Goal: Transaction & Acquisition: Purchase product/service

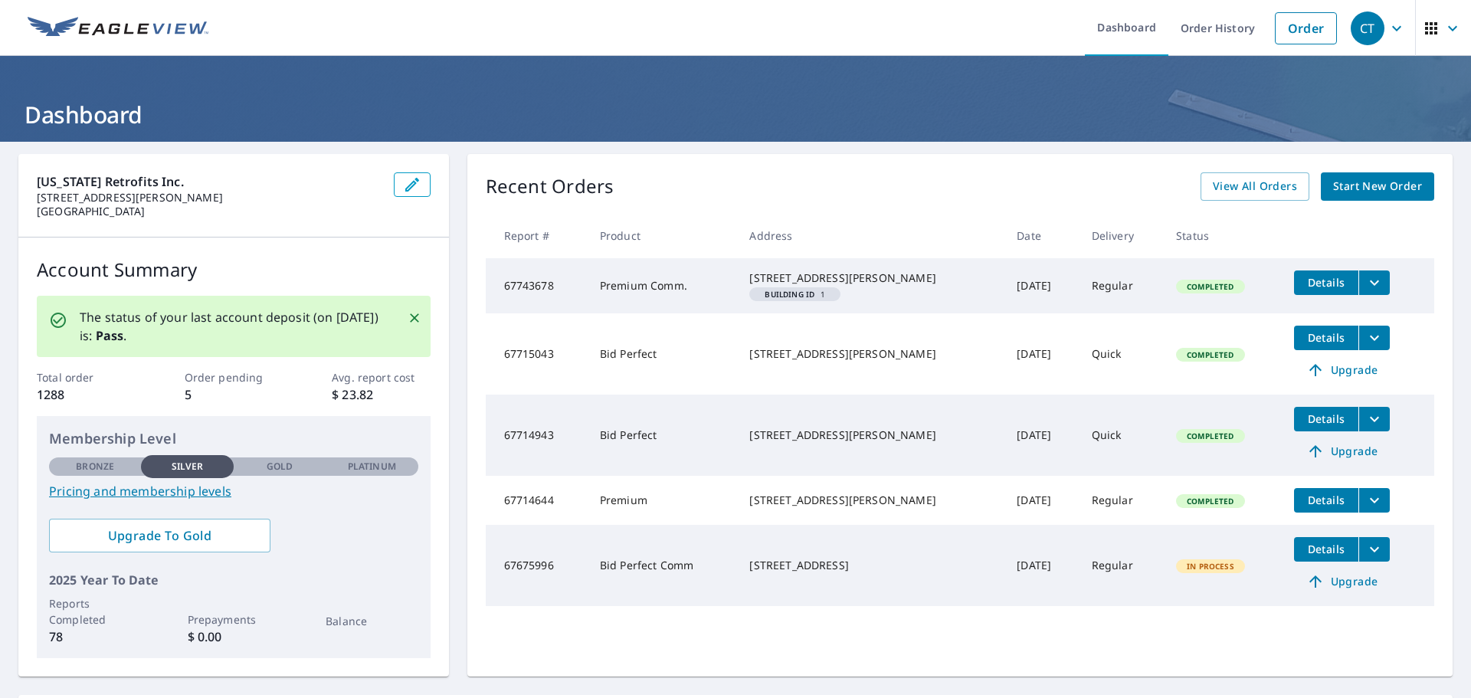
click at [1365, 428] on icon "filesDropdownBtn-67714943" at bounding box center [1374, 419] width 18 height 18
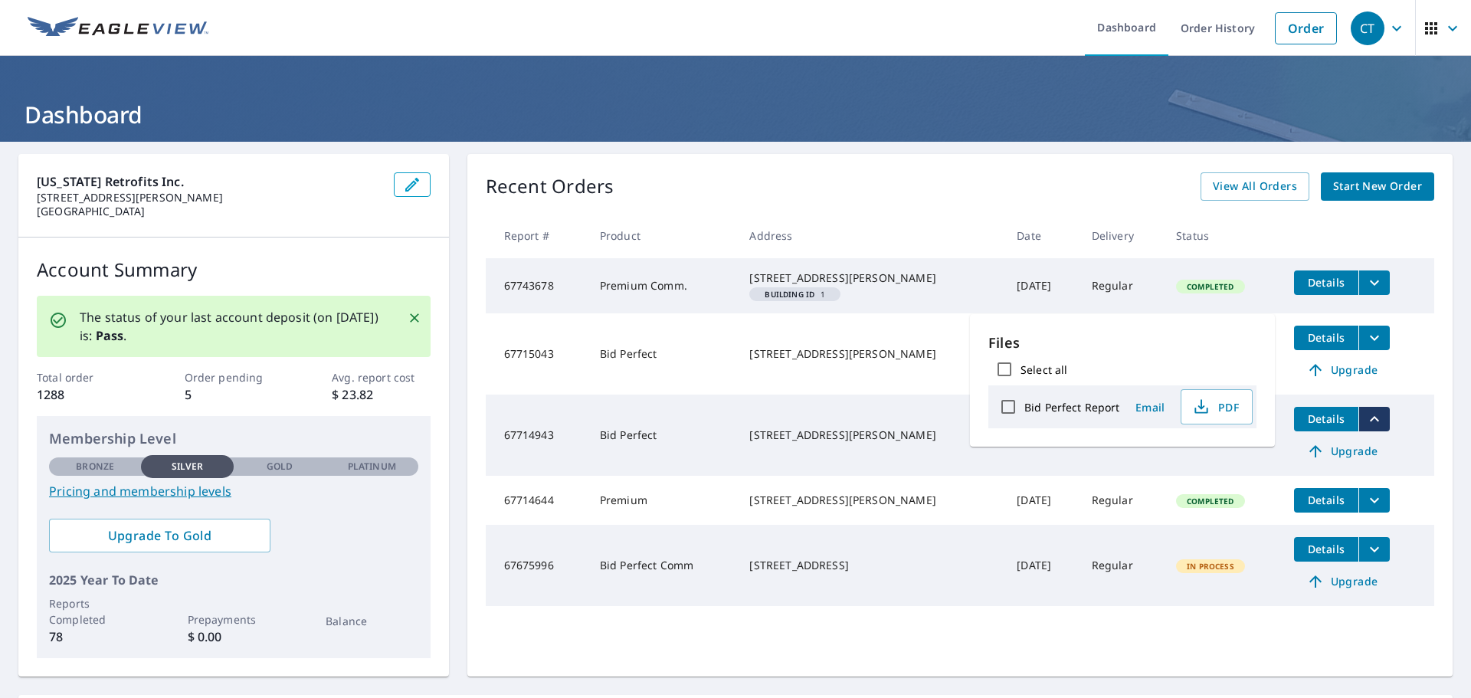
click at [1341, 460] on span "Upgrade" at bounding box center [1341, 451] width 77 height 18
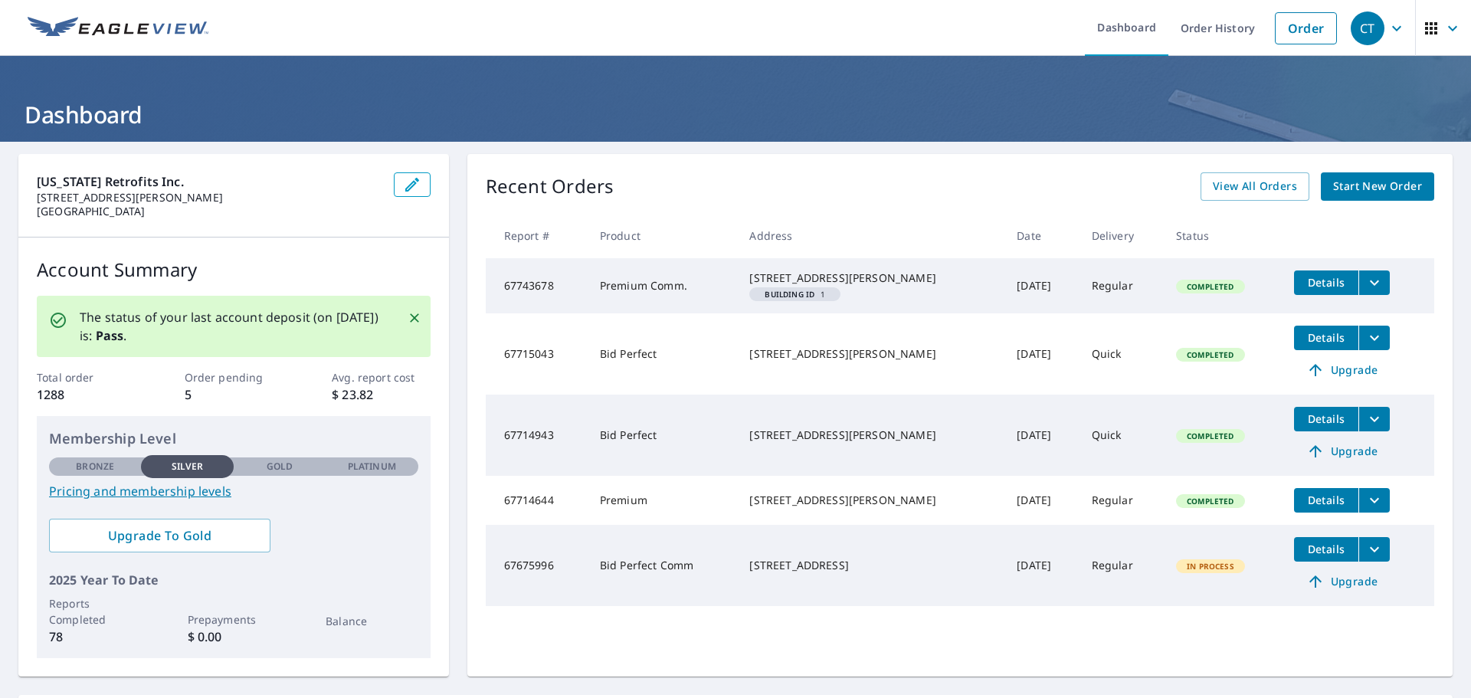
click at [1366, 428] on icon "filesDropdownBtn-67714943" at bounding box center [1374, 419] width 18 height 18
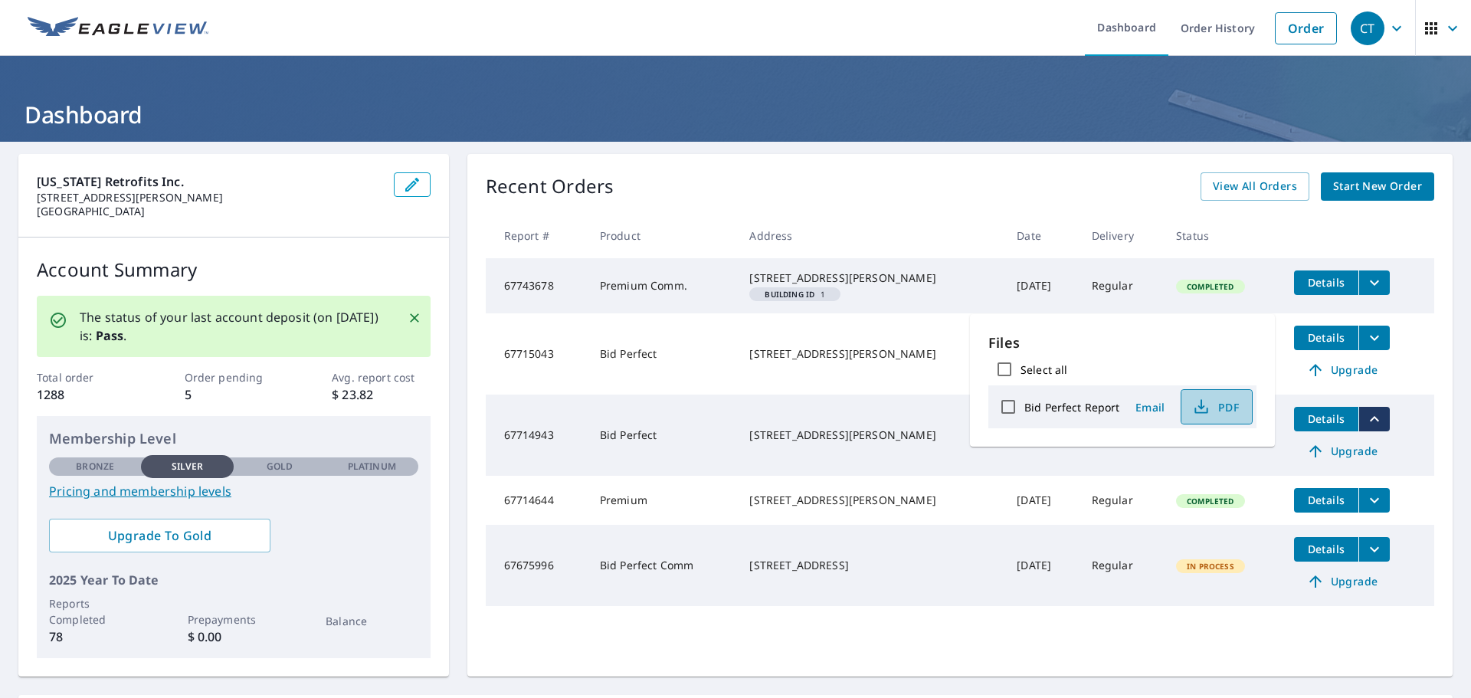
click at [1229, 399] on span "PDF" at bounding box center [1214, 407] width 49 height 18
click at [1317, 460] on span "Upgrade" at bounding box center [1341, 451] width 77 height 18
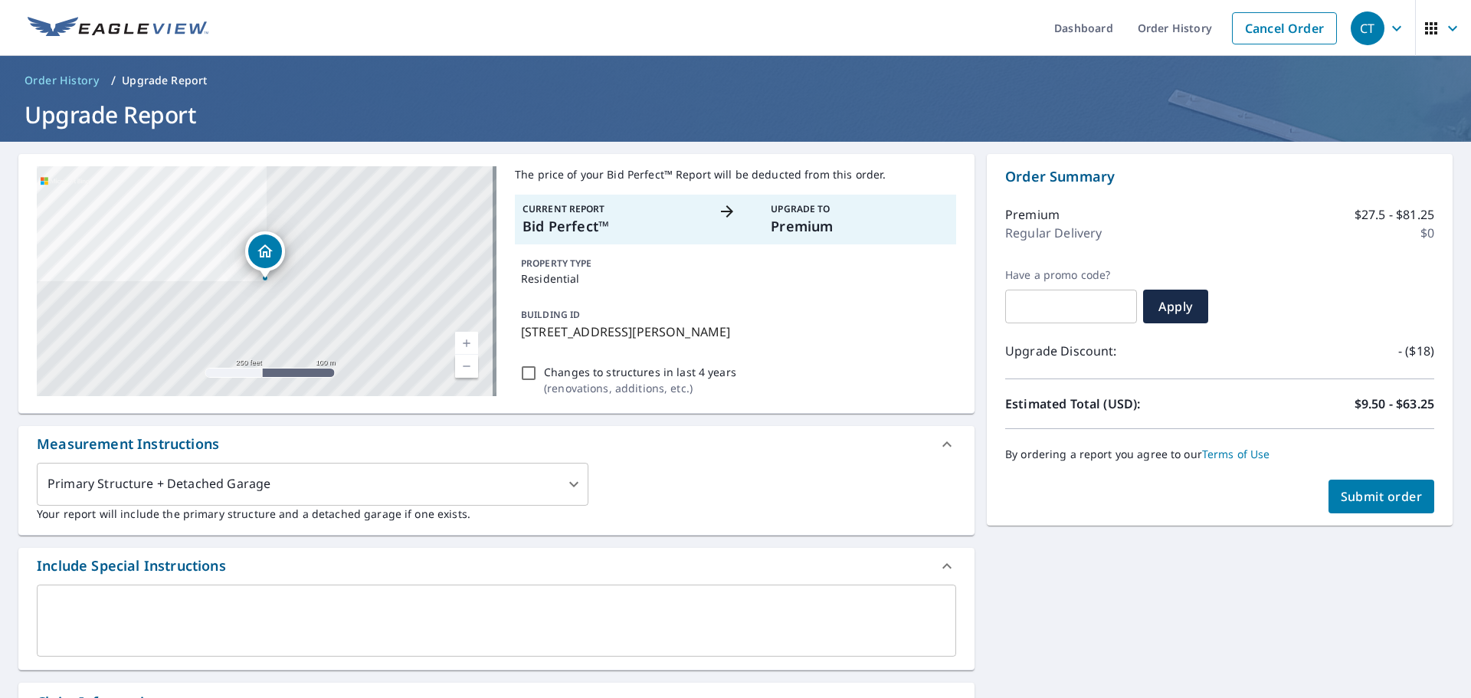
click at [1382, 502] on span "Submit order" at bounding box center [1382, 496] width 82 height 17
